Goal: Information Seeking & Learning: Learn about a topic

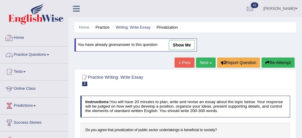
click at [46, 54] on link "Practice Questions" at bounding box center [34, 53] width 68 height 15
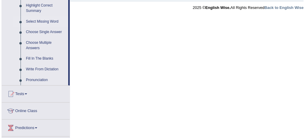
scroll to position [297, 0]
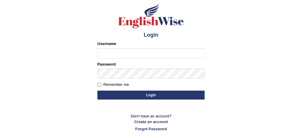
scroll to position [40, 0]
click at [156, 51] on input "Username" at bounding box center [150, 53] width 107 height 10
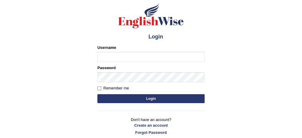
type input "bhagwantbrar"
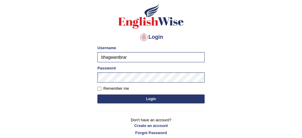
click at [143, 97] on button "Login" at bounding box center [150, 98] width 107 height 9
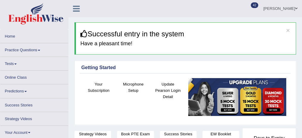
click at [29, 52] on link "Practice Questions" at bounding box center [34, 49] width 68 height 12
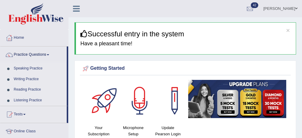
click at [35, 54] on link "Practice Questions" at bounding box center [33, 53] width 66 height 15
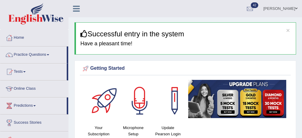
click at [35, 54] on link "Practice Questions" at bounding box center [33, 53] width 66 height 15
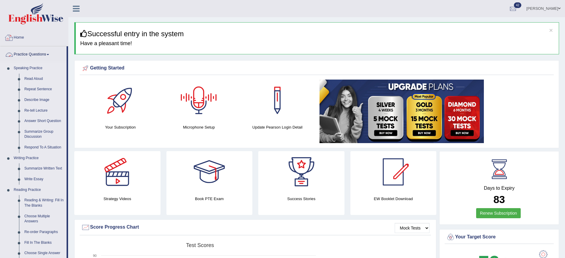
click at [16, 37] on link "Home" at bounding box center [34, 36] width 68 height 15
